Goal: Information Seeking & Learning: Compare options

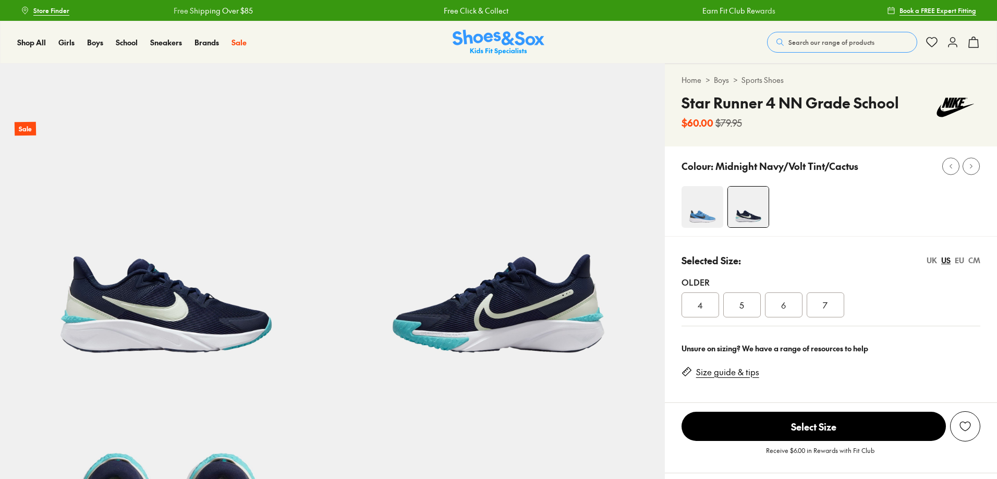
scroll to position [365, 0]
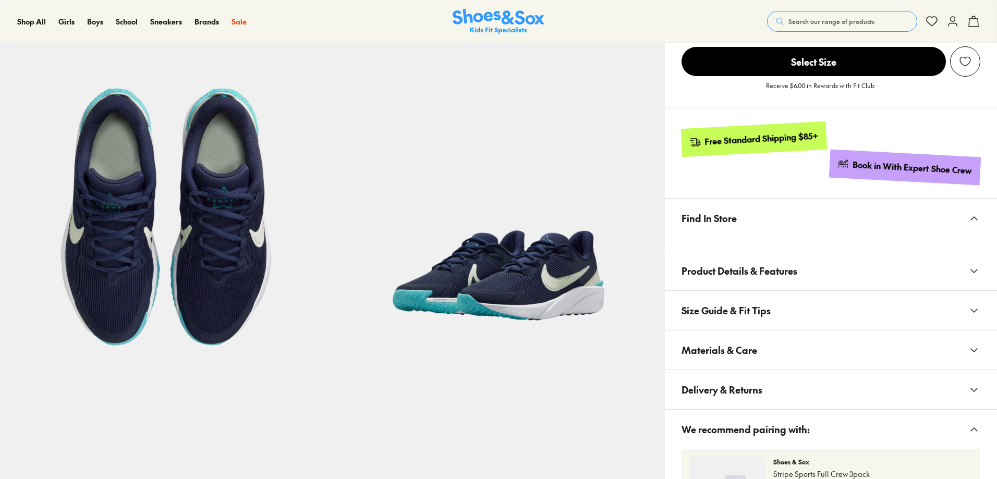
click at [539, 305] on img at bounding box center [498, 197] width 332 height 332
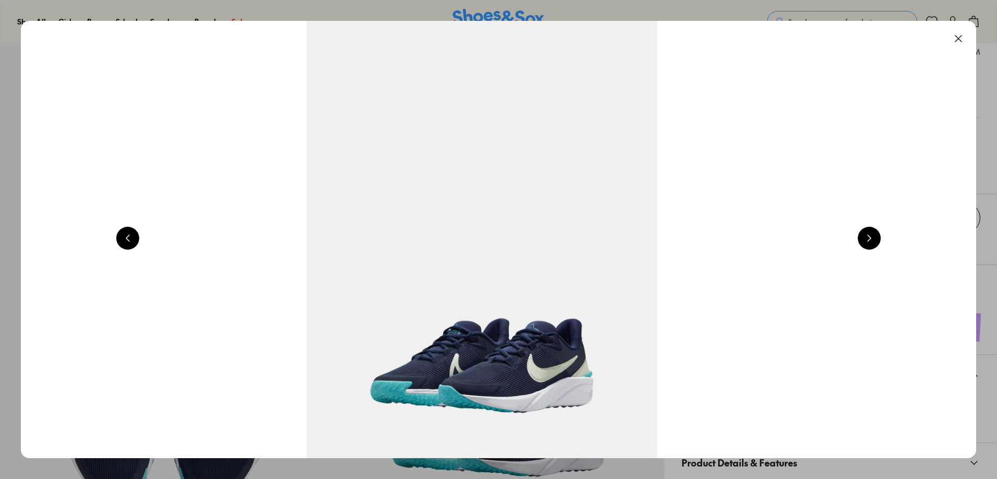
select select "*"
click at [864, 246] on button at bounding box center [869, 238] width 23 height 23
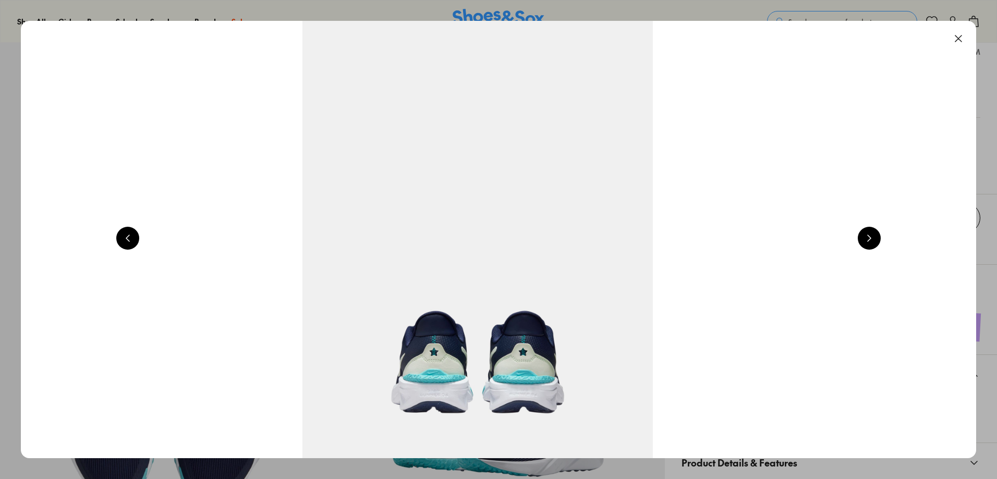
click at [864, 245] on button at bounding box center [869, 238] width 23 height 23
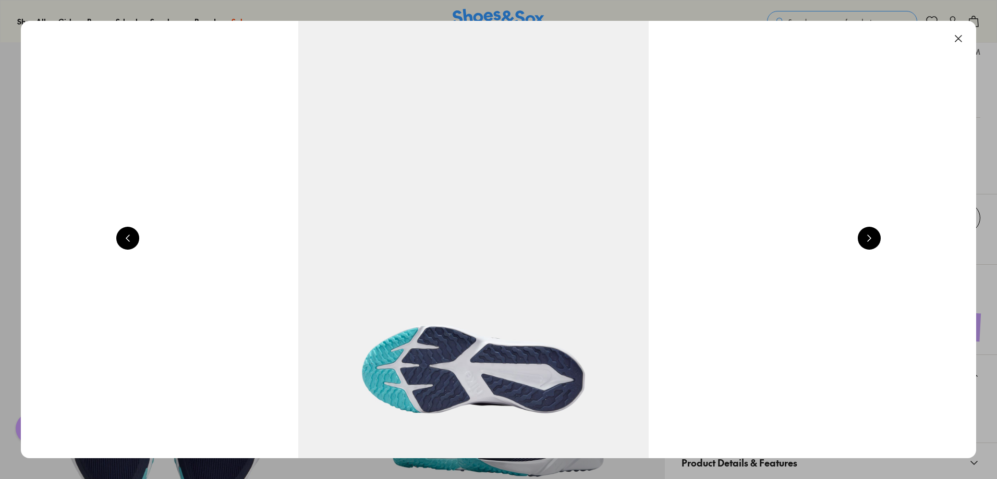
click at [864, 245] on button at bounding box center [869, 238] width 23 height 23
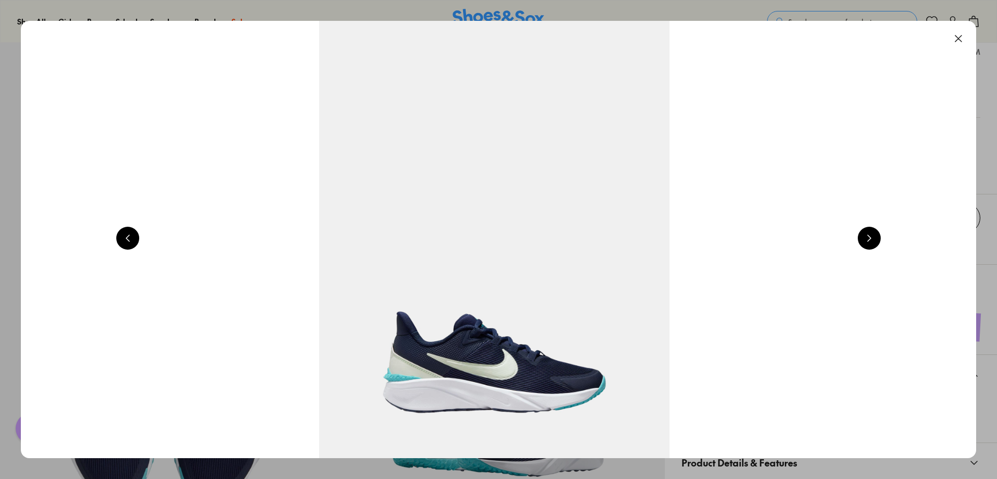
click at [864, 245] on button at bounding box center [869, 238] width 23 height 23
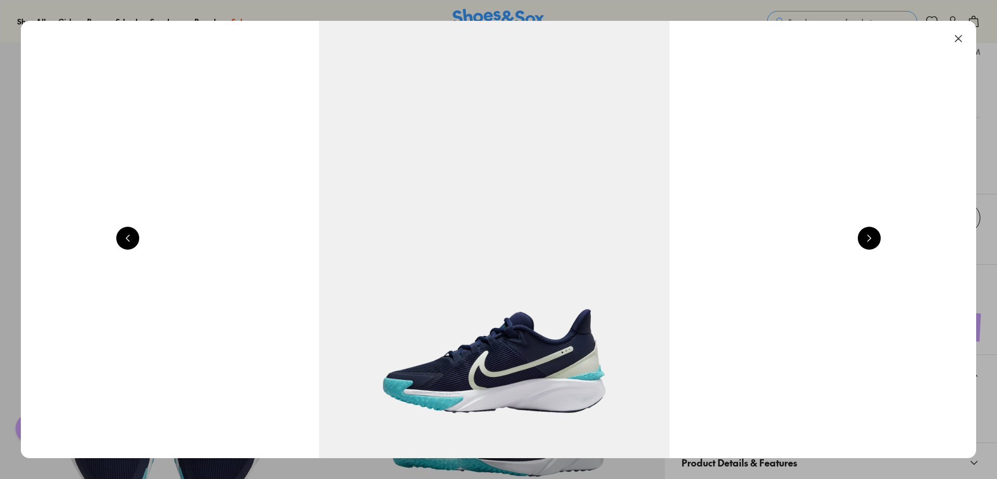
scroll to position [0, 1919]
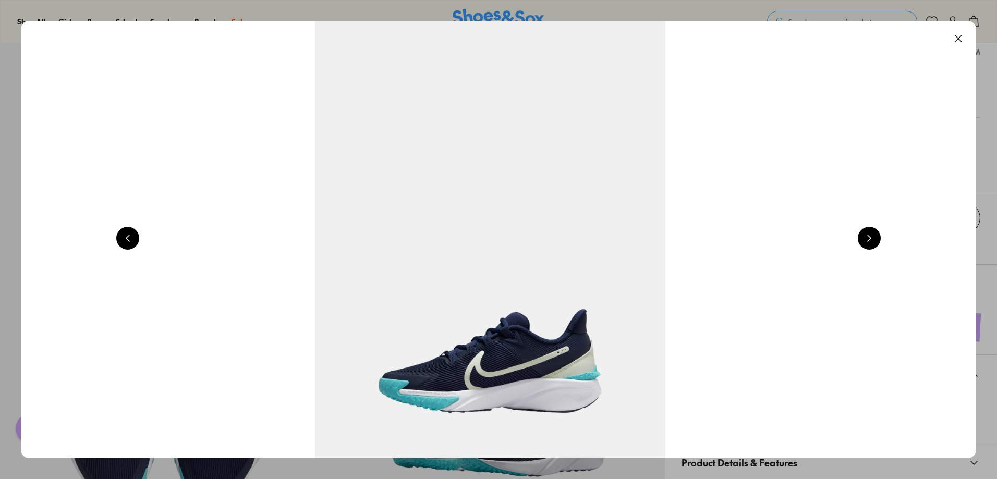
click at [958, 37] on button at bounding box center [958, 38] width 23 height 23
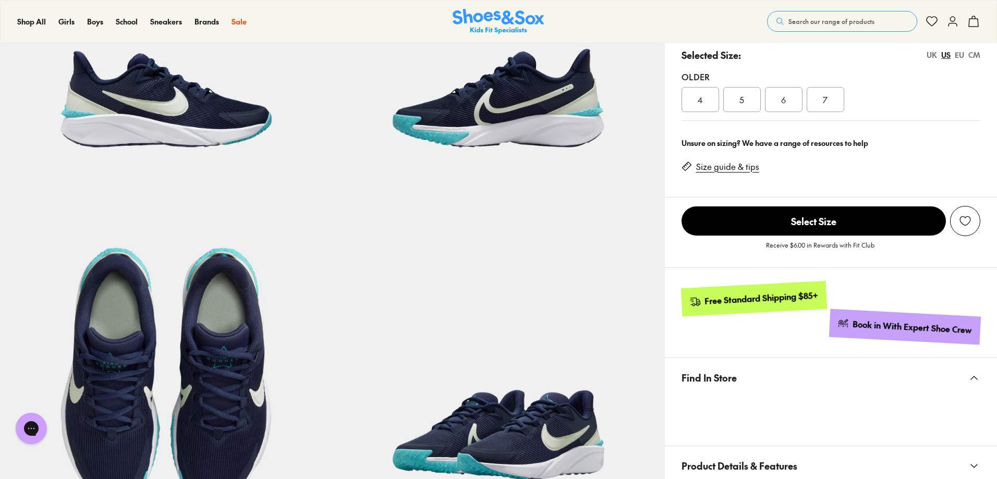
scroll to position [104, 0]
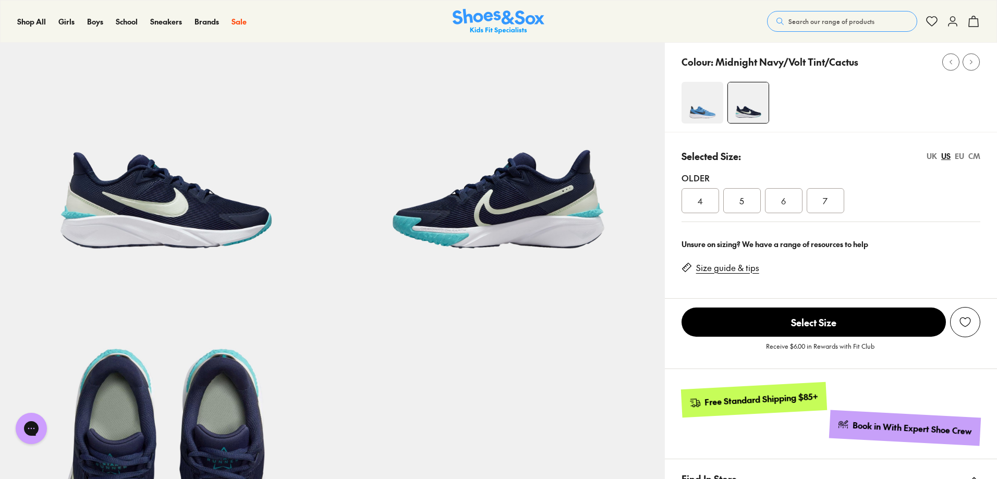
click at [834, 215] on div "Older 4 5 6 7" at bounding box center [830, 192] width 299 height 59
click at [826, 201] on span "7" at bounding box center [825, 200] width 5 height 13
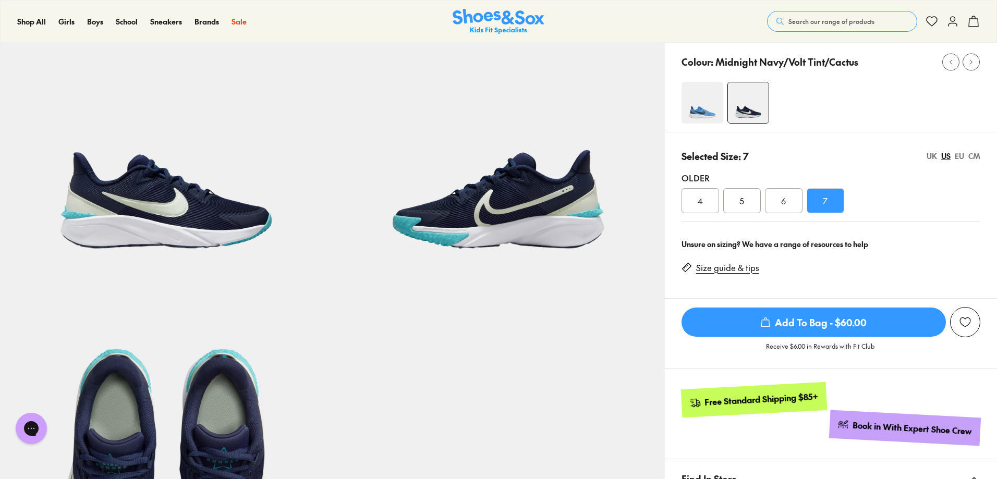
click at [929, 157] on div "UK" at bounding box center [931, 156] width 10 height 11
click at [945, 158] on div "US" at bounding box center [945, 156] width 9 height 11
click at [959, 157] on div "EU" at bounding box center [959, 156] width 9 height 11
click at [946, 157] on div "US" at bounding box center [945, 156] width 9 height 11
click at [831, 201] on div "7" at bounding box center [826, 200] width 38 height 25
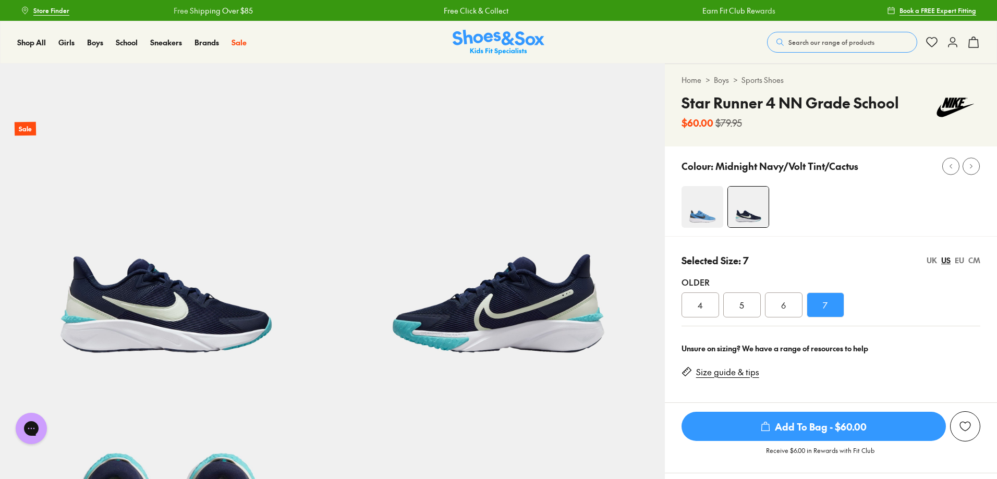
click at [829, 306] on div "7" at bounding box center [826, 304] width 38 height 25
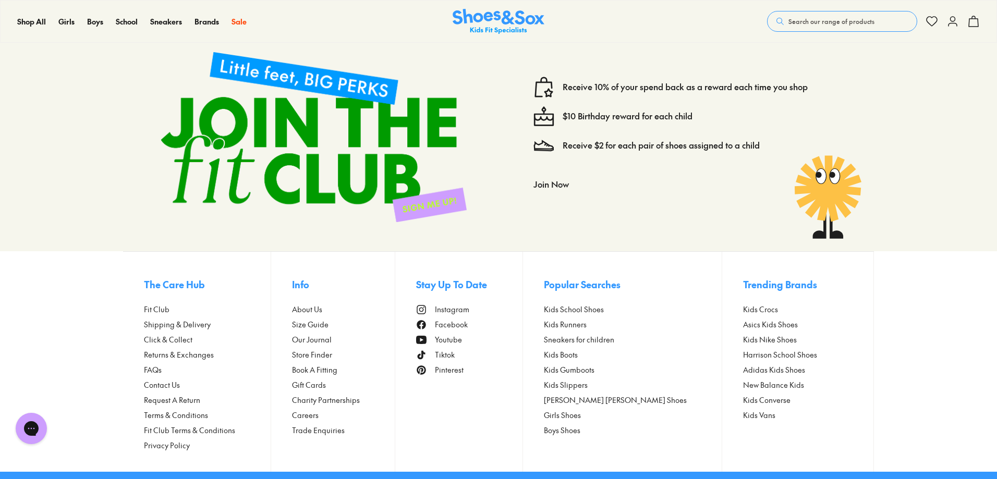
scroll to position [1897, 0]
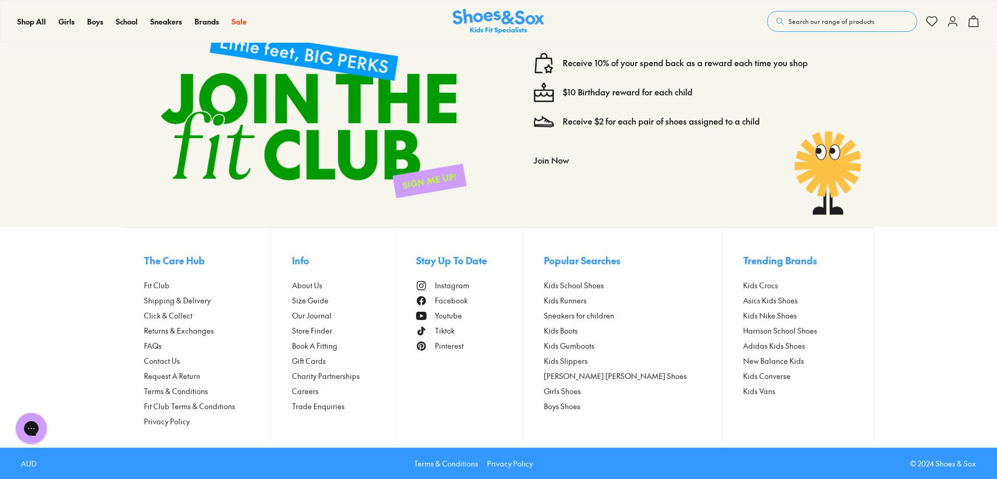
click at [327, 331] on span "Store Finder" at bounding box center [312, 330] width 40 height 11
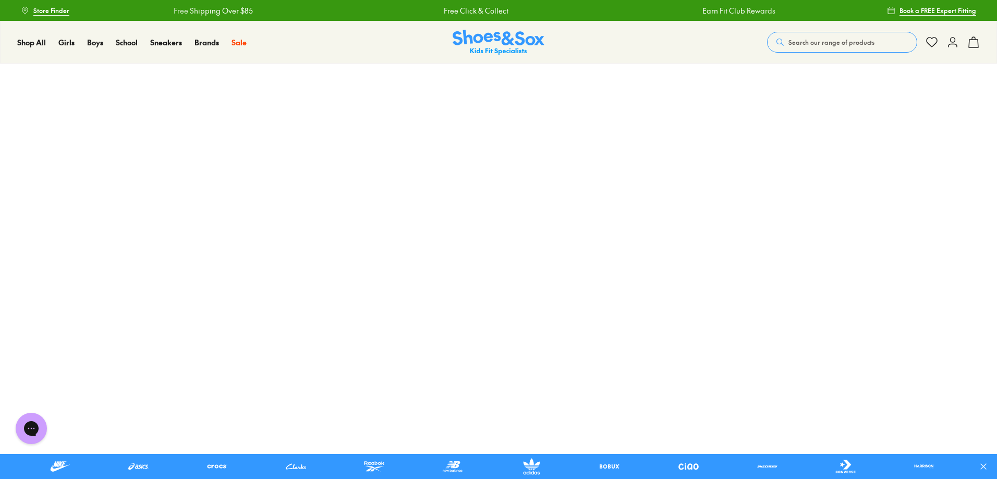
scroll to position [52, 0]
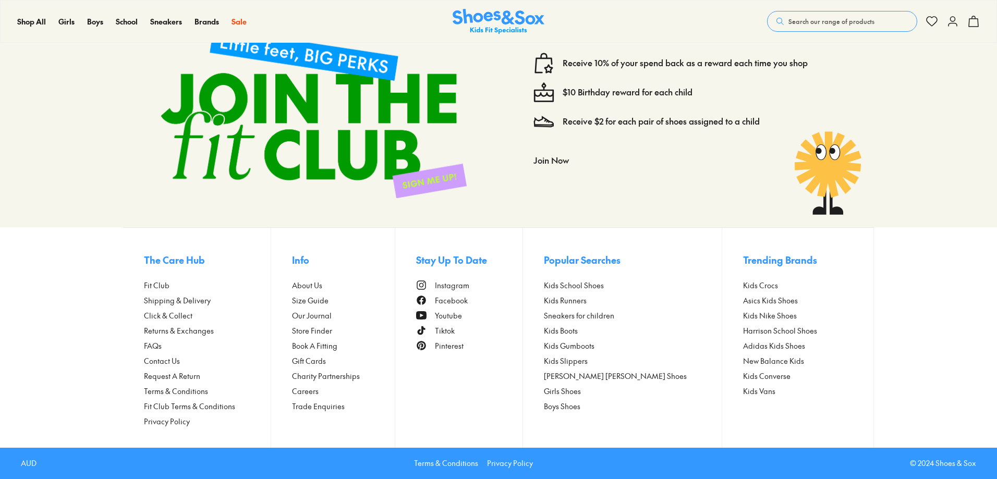
scroll to position [1542, 0]
select select "*"
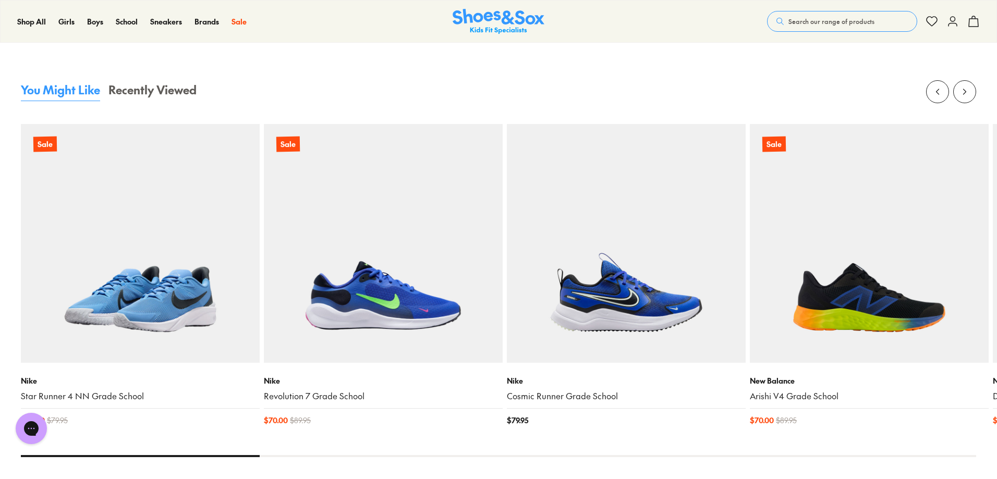
scroll to position [0, 0]
click at [160, 320] on img at bounding box center [140, 243] width 239 height 239
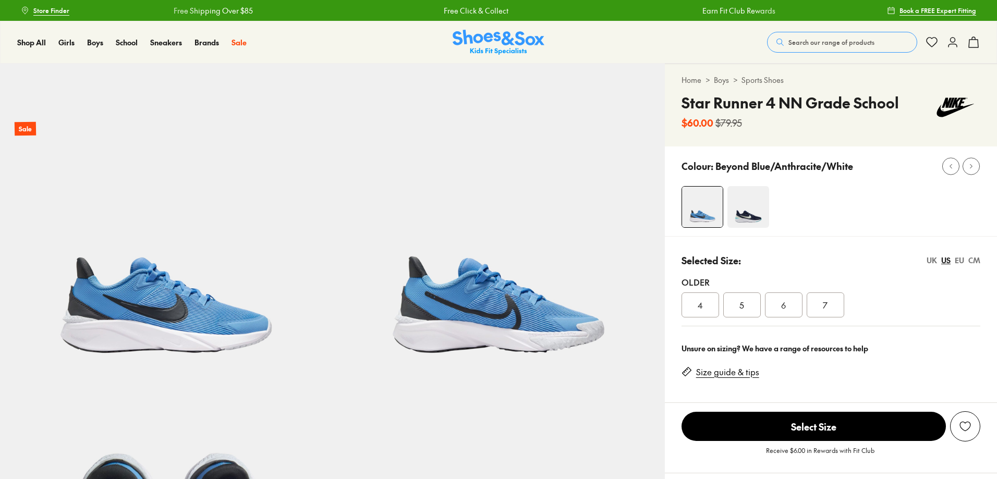
select select "*"
click at [751, 204] on img at bounding box center [748, 207] width 42 height 42
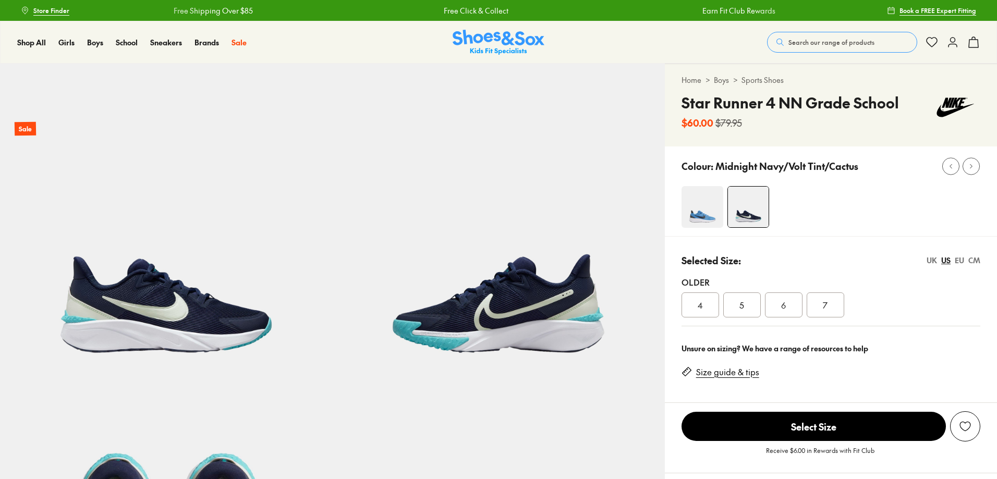
click at [711, 218] on img at bounding box center [702, 207] width 42 height 42
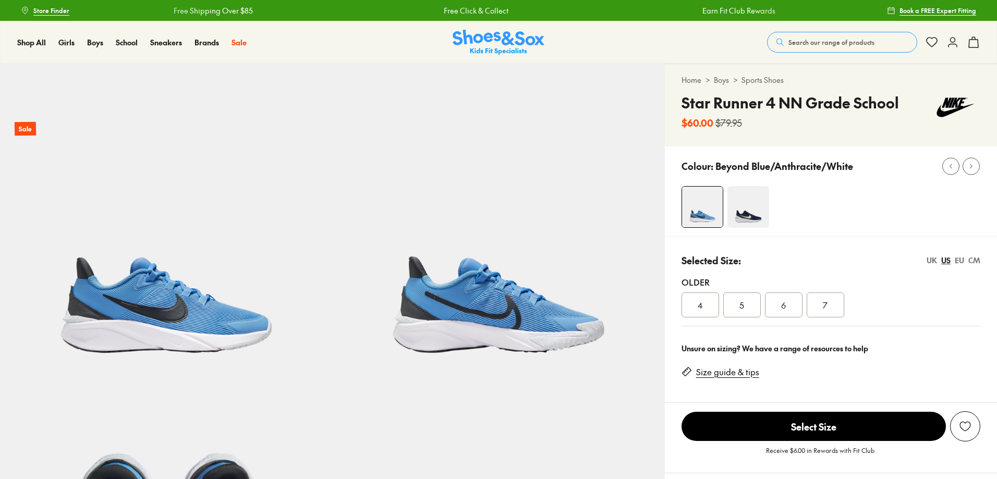
drag, startPoint x: 0, startPoint y: 0, endPoint x: 441, endPoint y: 173, distance: 473.1
click at [441, 173] on img at bounding box center [498, 230] width 332 height 332
select select "*"
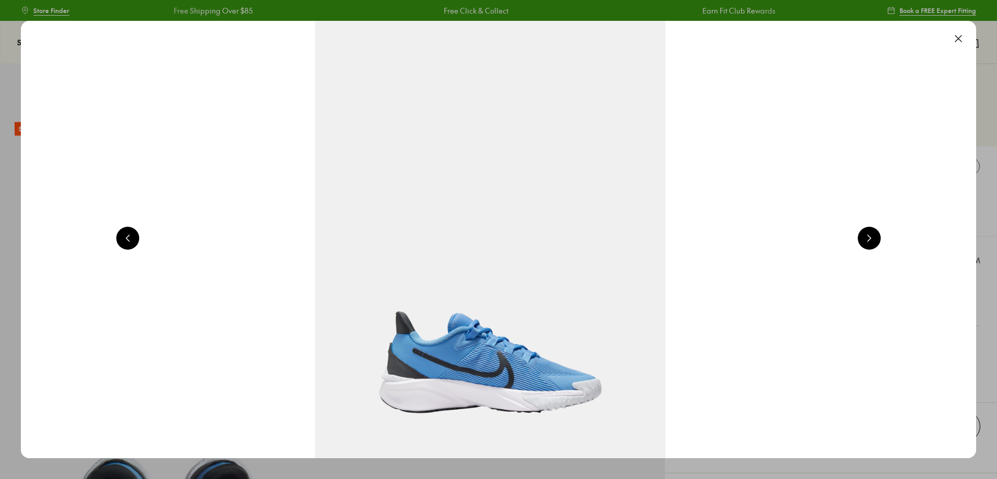
click at [966, 42] on button at bounding box center [958, 38] width 23 height 23
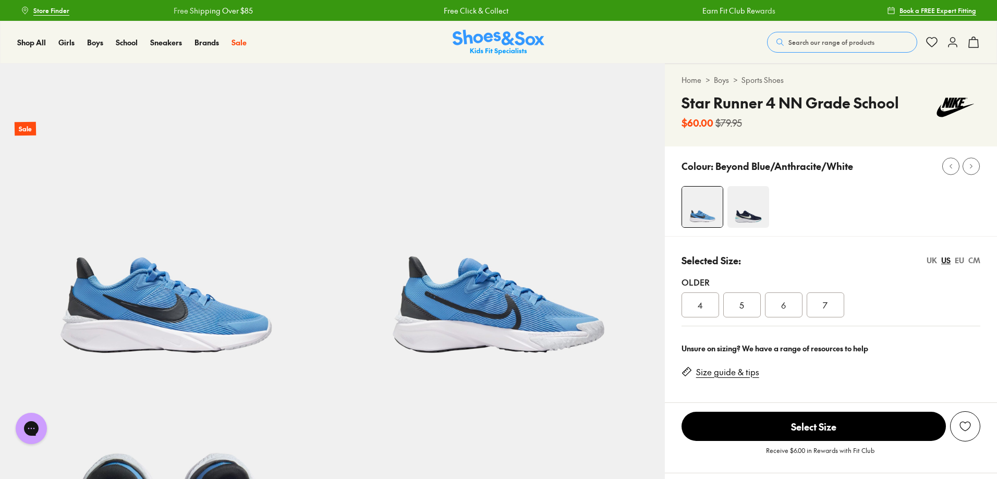
click at [743, 205] on img at bounding box center [748, 207] width 42 height 42
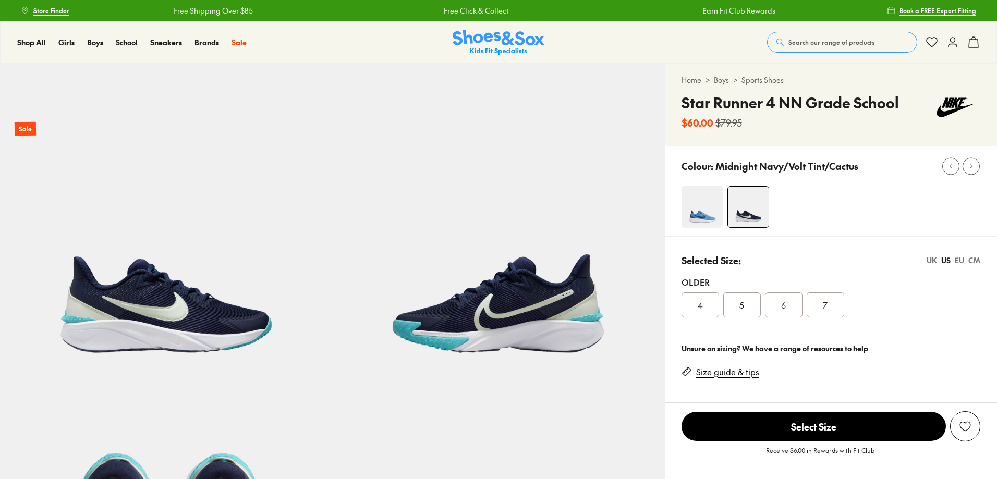
select select "*"
click at [701, 209] on img at bounding box center [702, 207] width 42 height 42
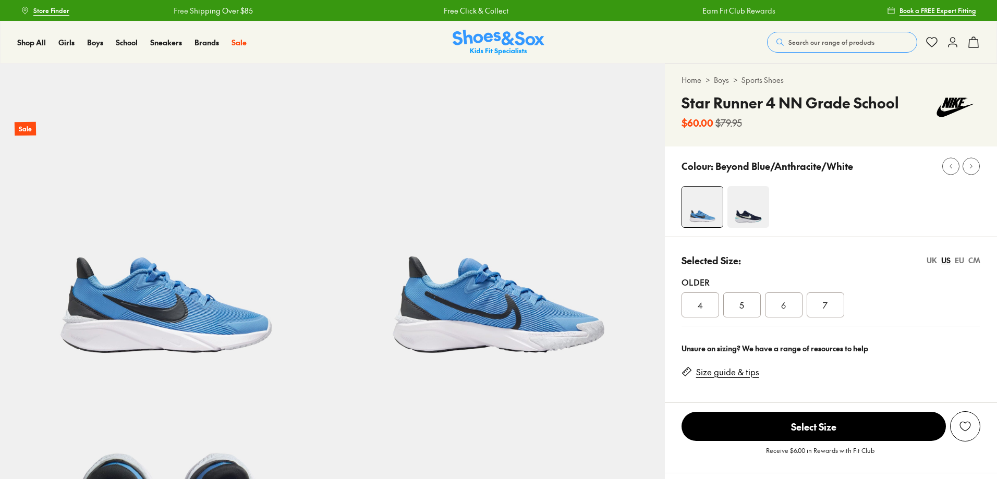
select select "*"
click at [750, 214] on img at bounding box center [748, 207] width 42 height 42
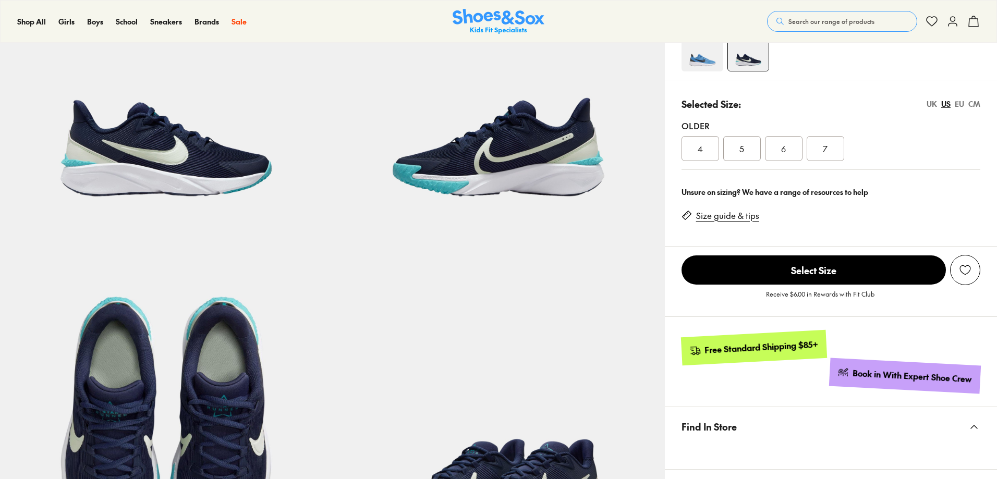
select select "*"
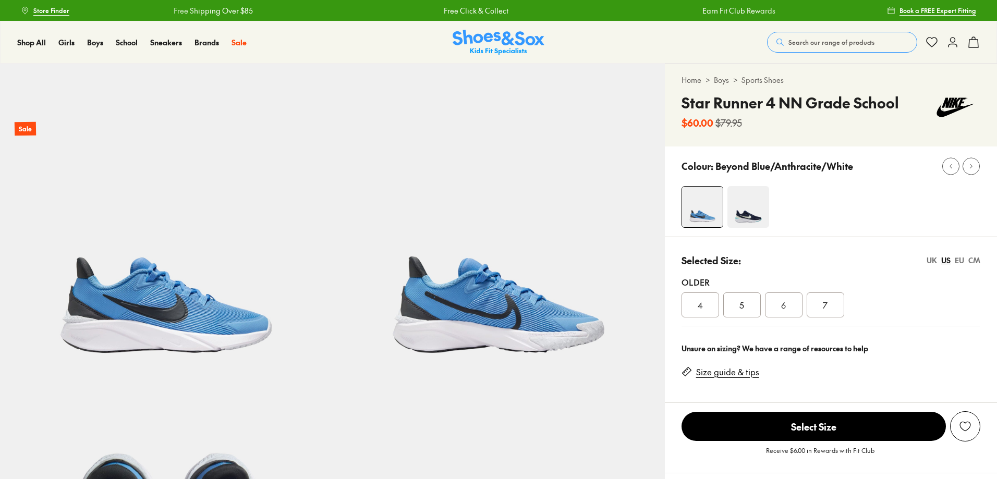
select select "*"
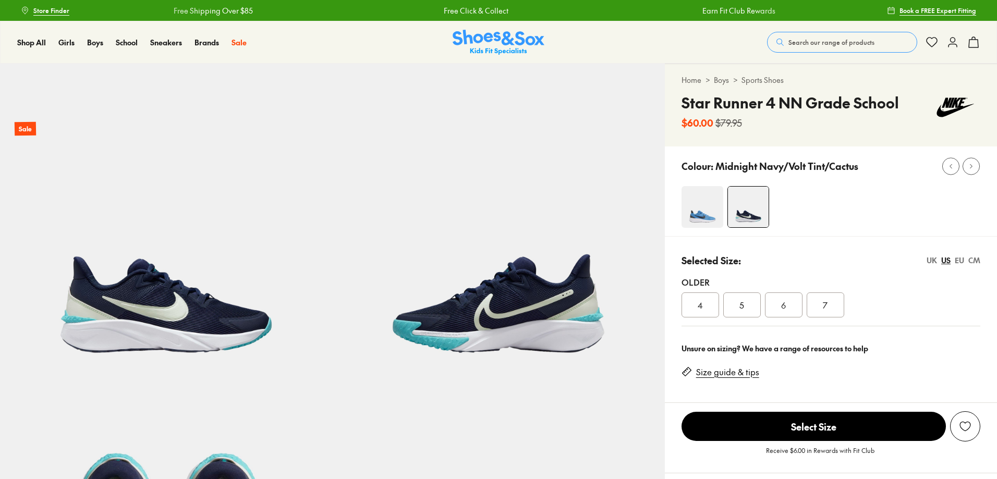
select select "*"
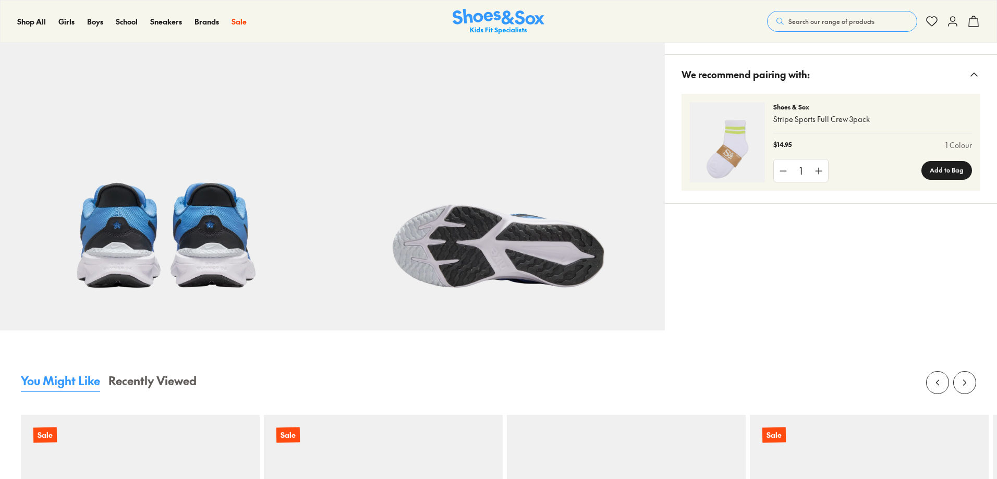
select select "*"
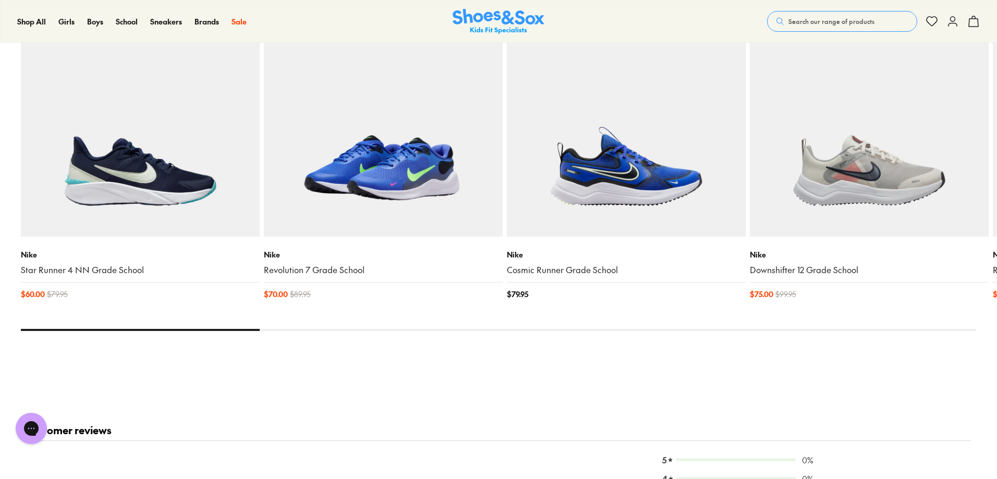
click at [378, 183] on img at bounding box center [383, 117] width 239 height 239
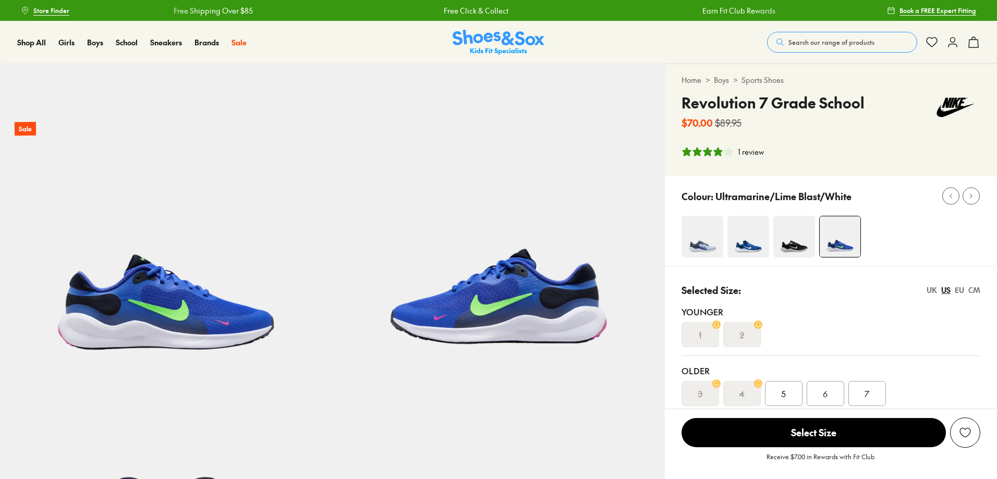
click at [706, 239] on img at bounding box center [702, 237] width 42 height 42
select select "*"
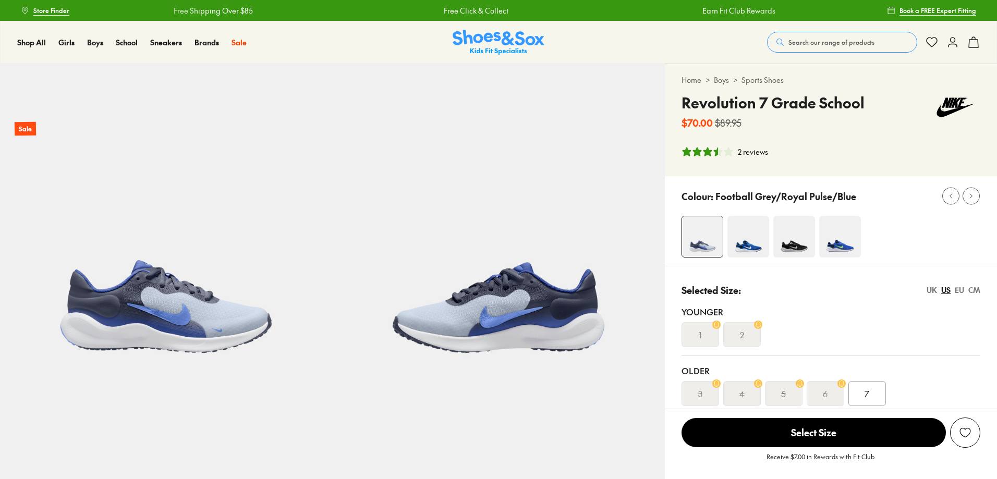
select select "*"
click at [745, 248] on img at bounding box center [748, 237] width 42 height 42
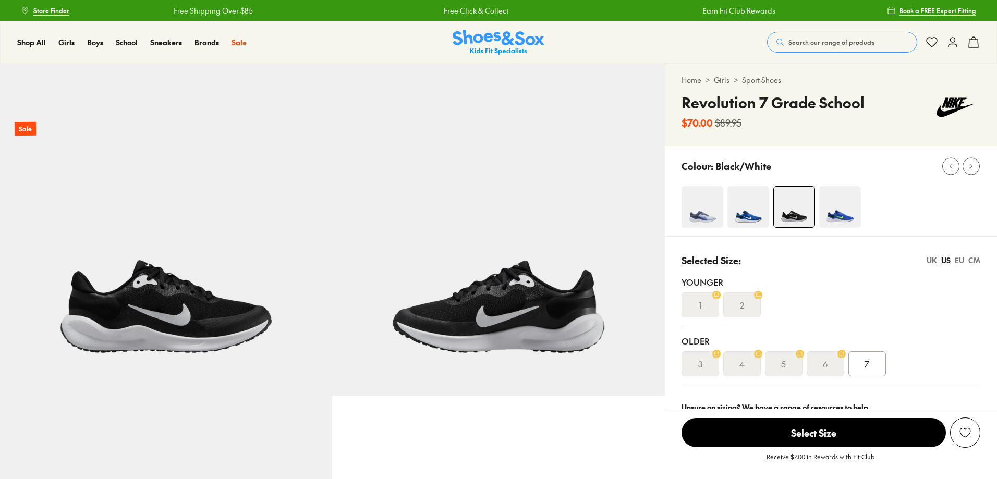
click at [829, 215] on img at bounding box center [840, 207] width 42 height 42
